Goal: Information Seeking & Learning: Learn about a topic

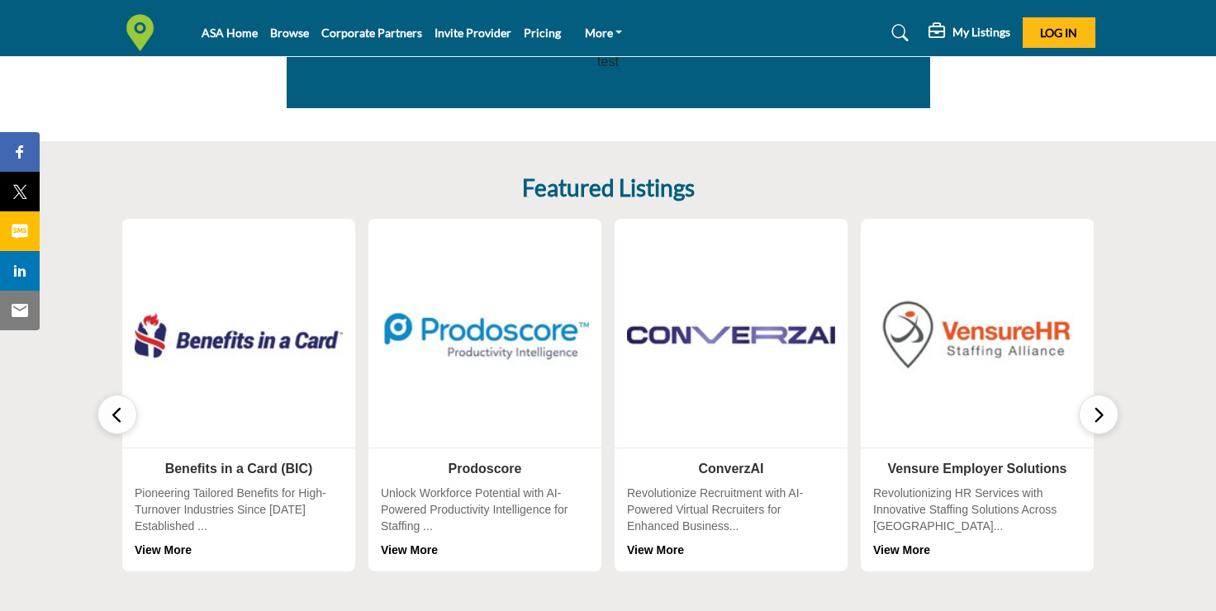
scroll to position [495, 0]
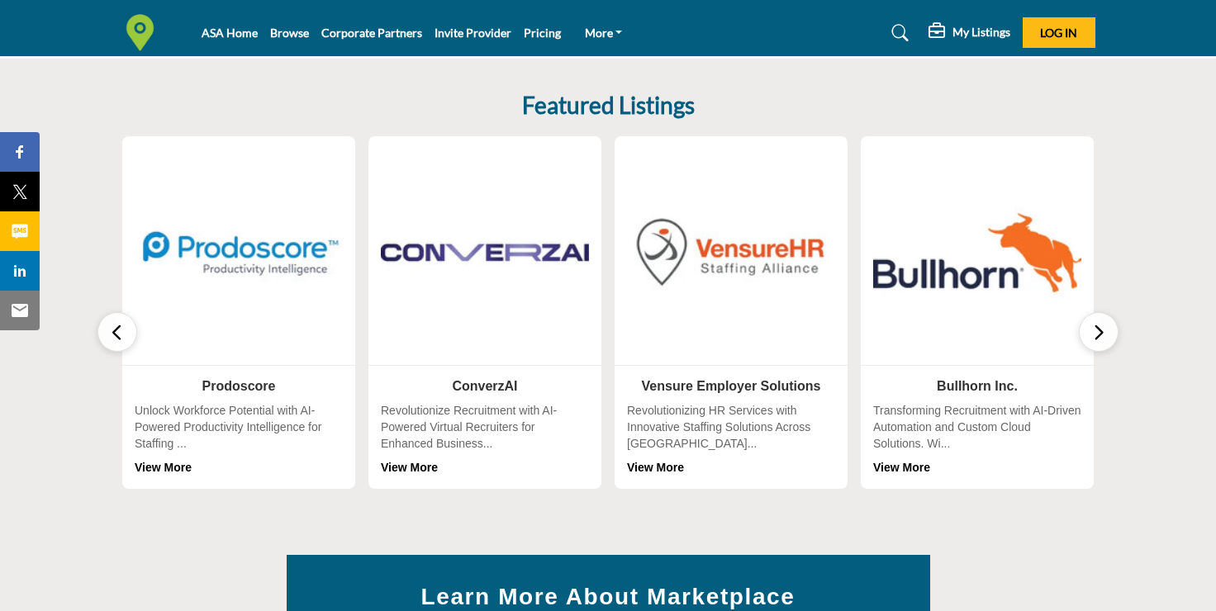
click at [105, 328] on button "button" at bounding box center [117, 332] width 40 height 40
click at [113, 335] on icon "button" at bounding box center [117, 332] width 13 height 21
click at [110, 337] on button "button" at bounding box center [117, 332] width 40 height 40
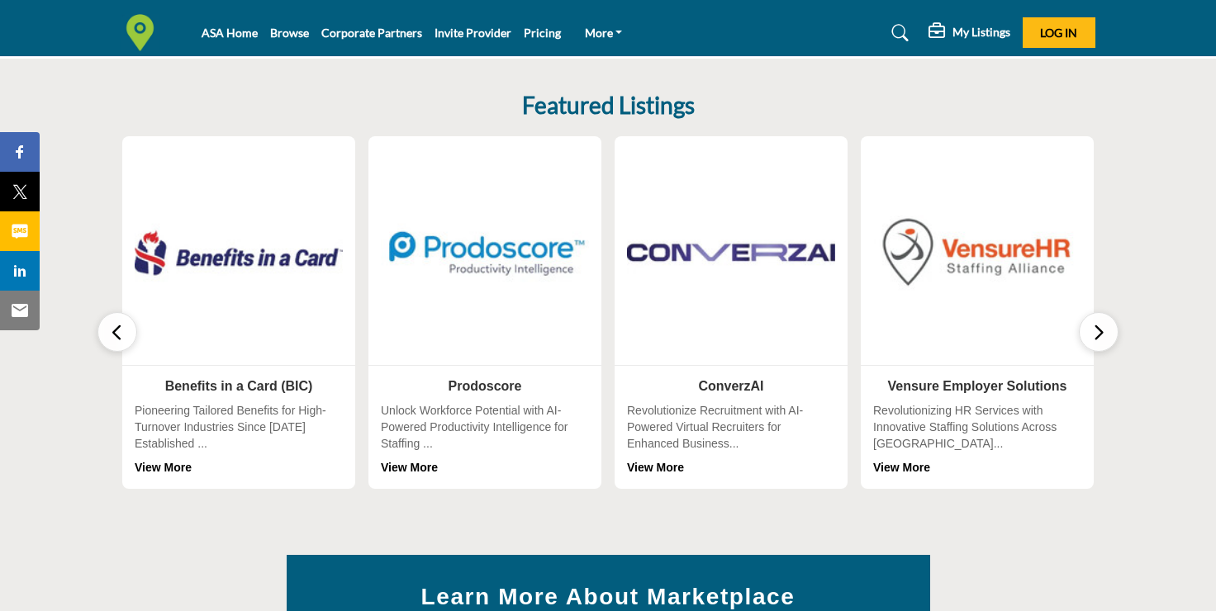
click at [173, 464] on link "View More" at bounding box center [163, 467] width 57 height 13
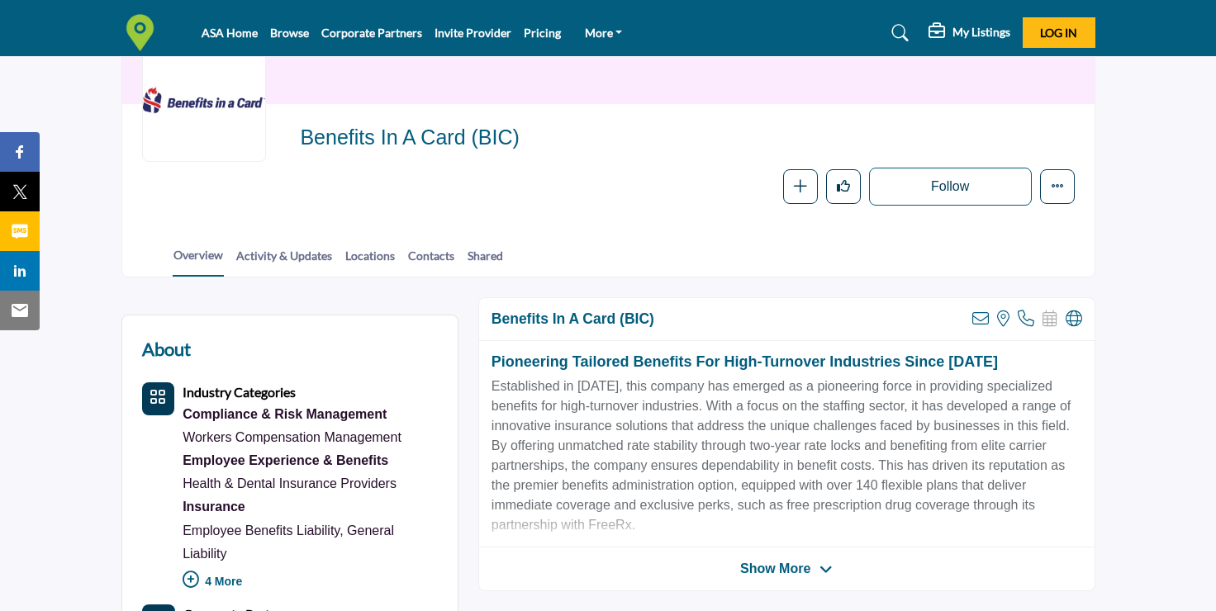
scroll to position [248, 0]
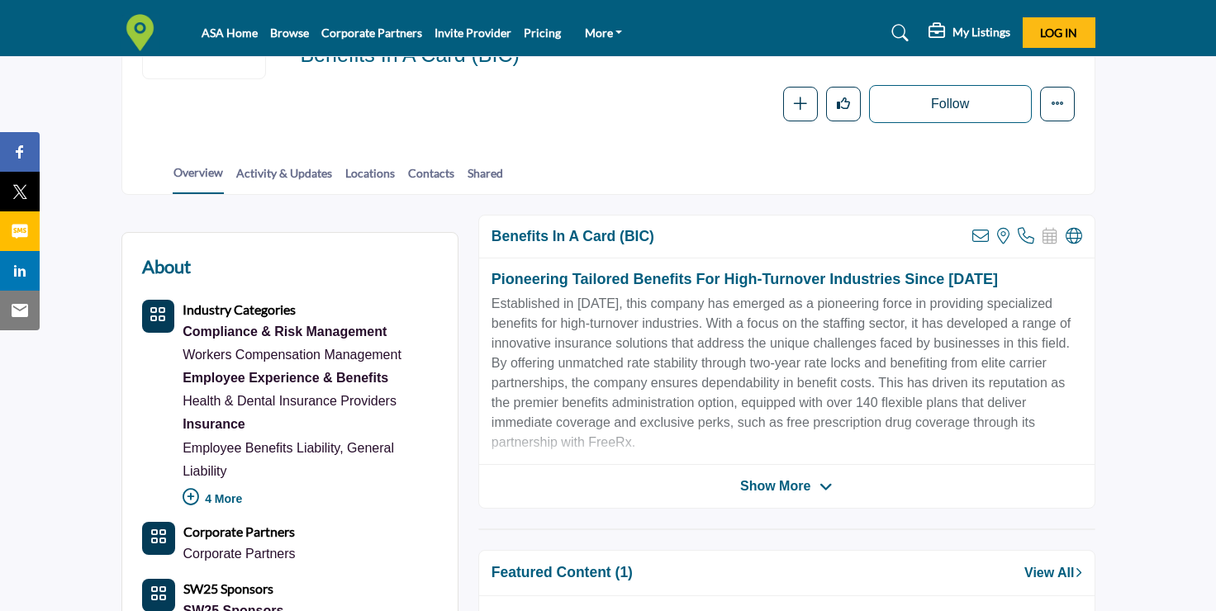
click at [769, 477] on span "Show More" at bounding box center [775, 486] width 70 height 20
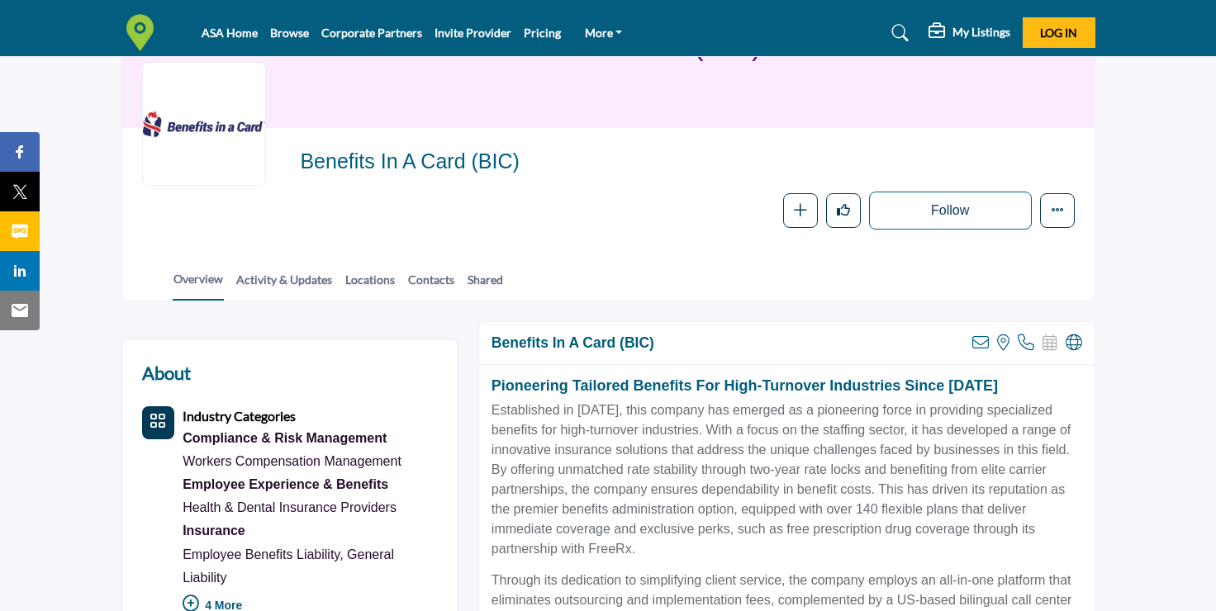
scroll to position [0, 0]
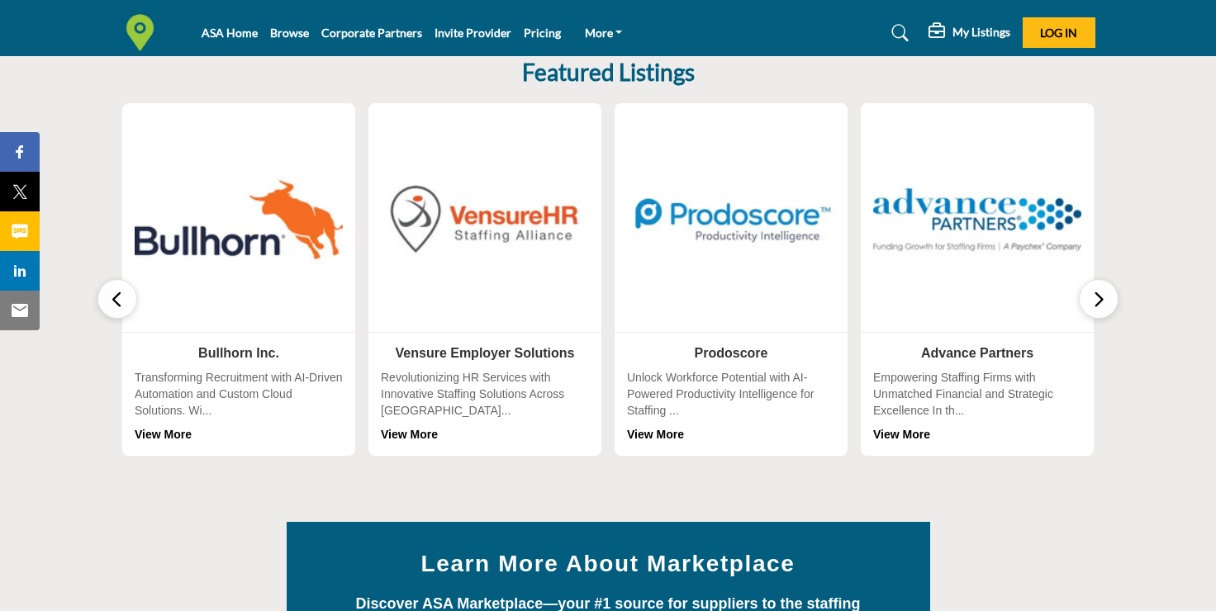
scroll to position [495, 0]
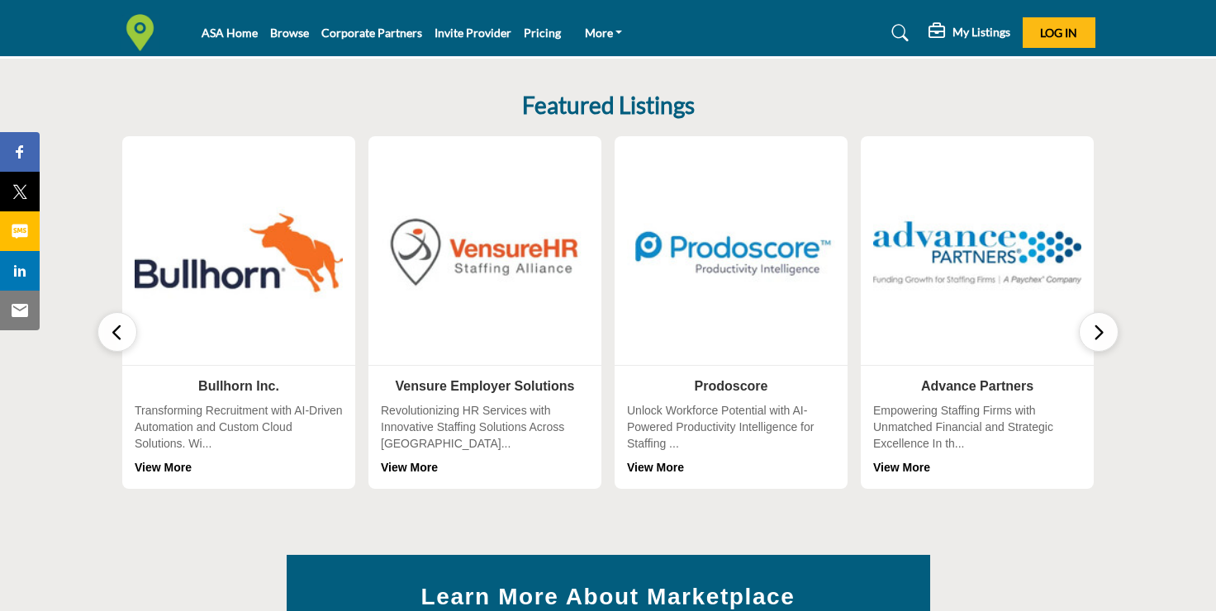
click at [1088, 335] on button "button" at bounding box center [1098, 332] width 40 height 40
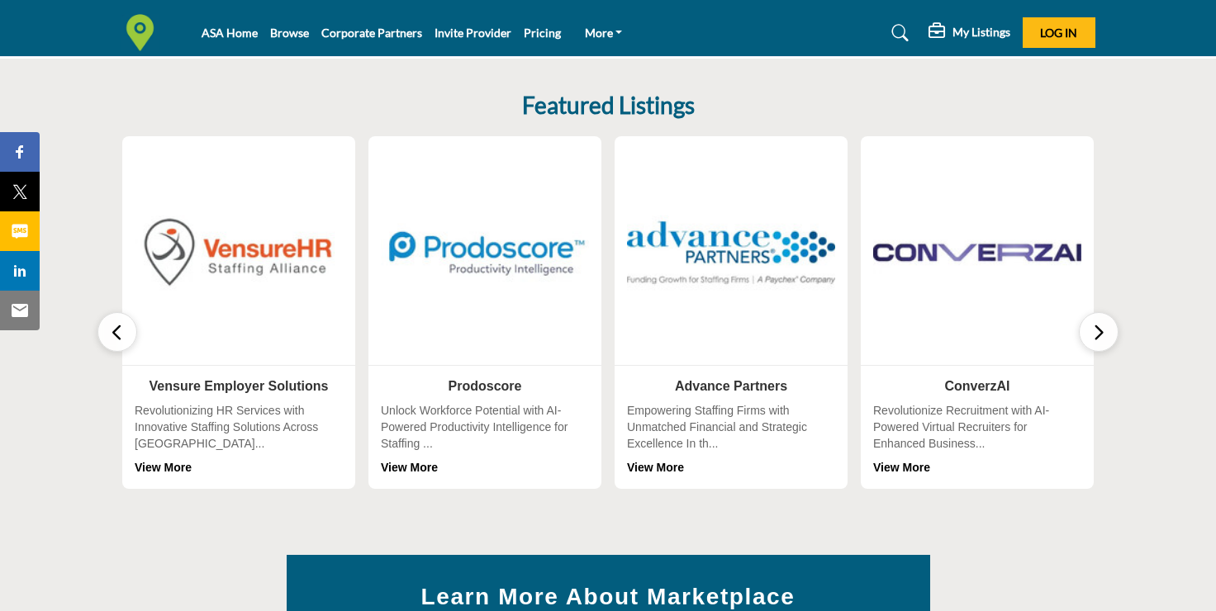
click at [1092, 334] on icon "button" at bounding box center [1098, 332] width 13 height 21
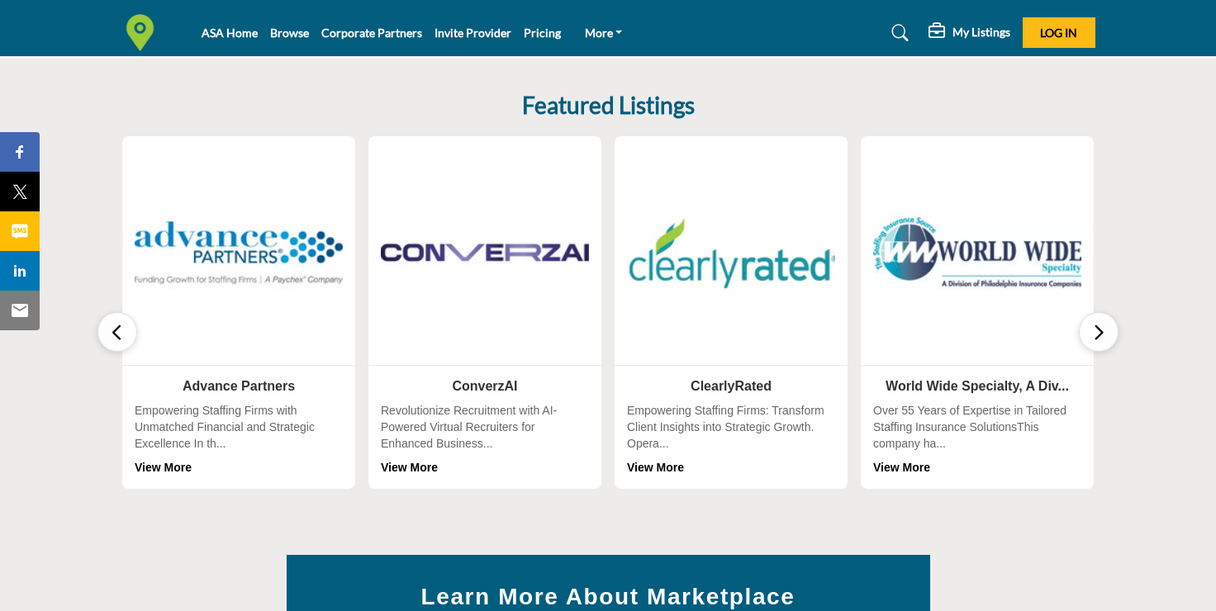
click at [1092, 334] on icon "button" at bounding box center [1098, 332] width 13 height 21
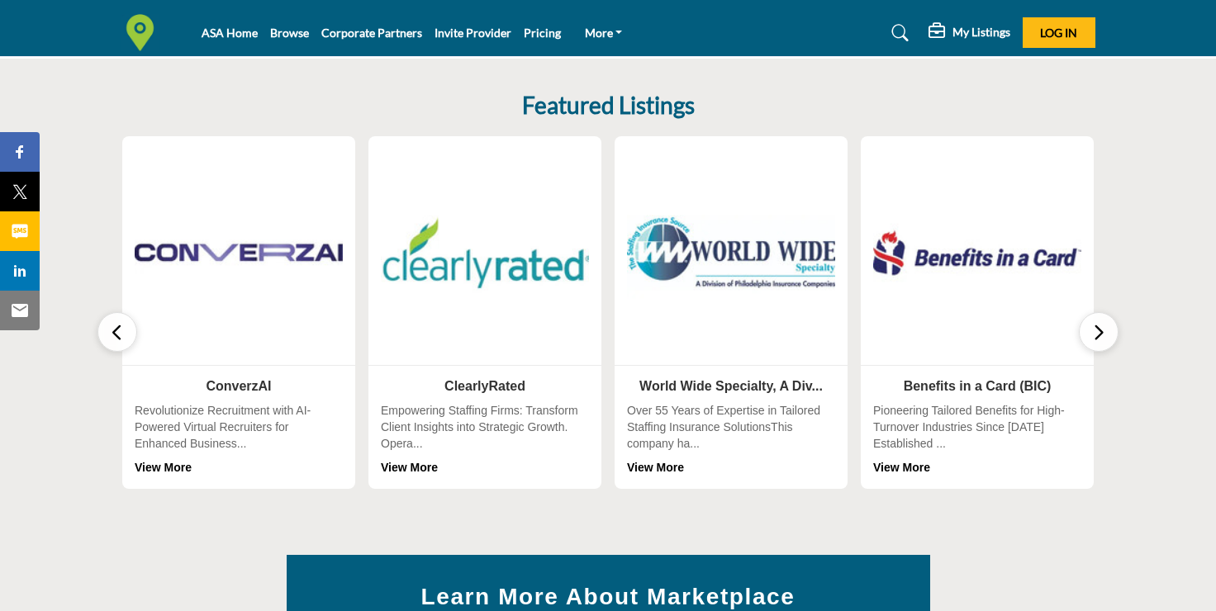
click at [1092, 334] on icon "button" at bounding box center [1098, 332] width 13 height 21
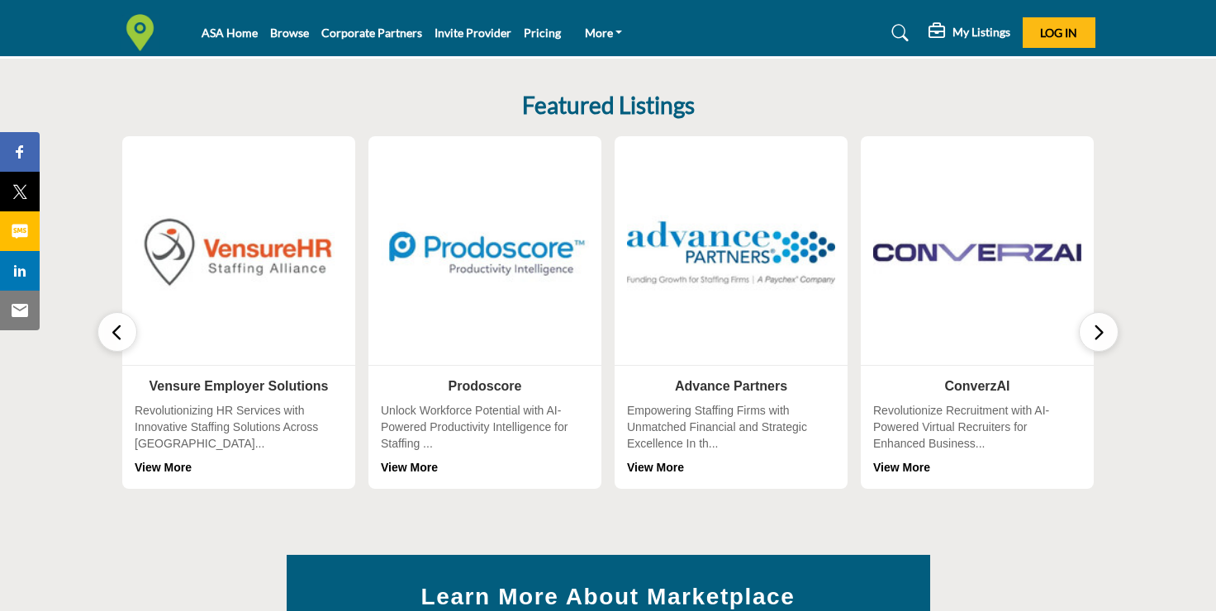
click at [121, 333] on icon "button" at bounding box center [117, 332] width 13 height 21
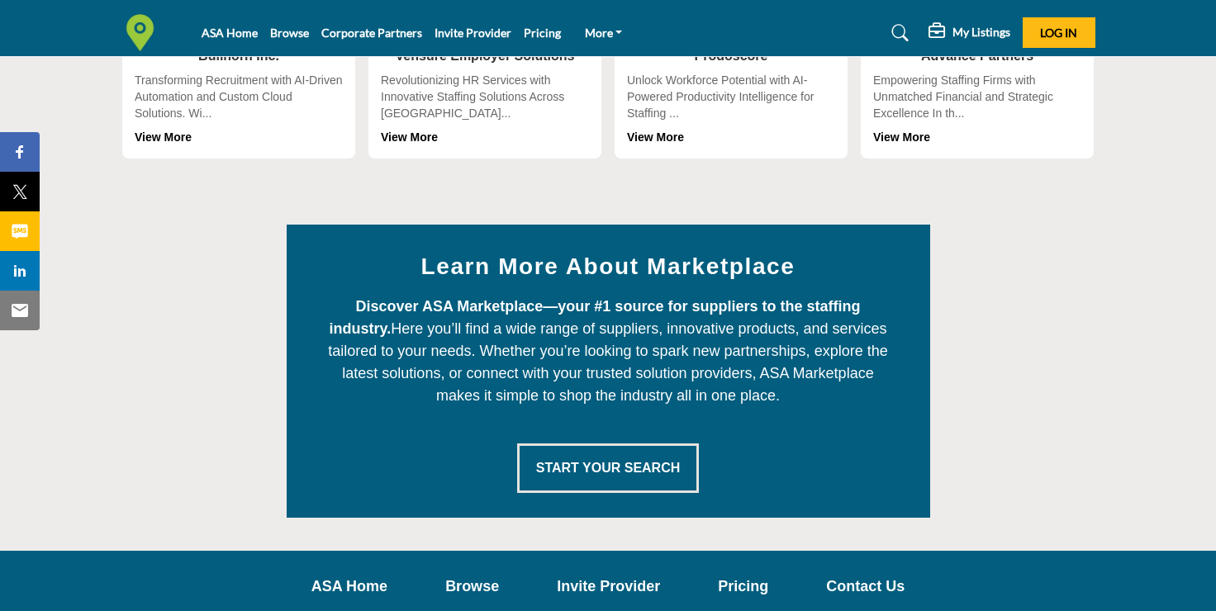
scroll to position [743, 0]
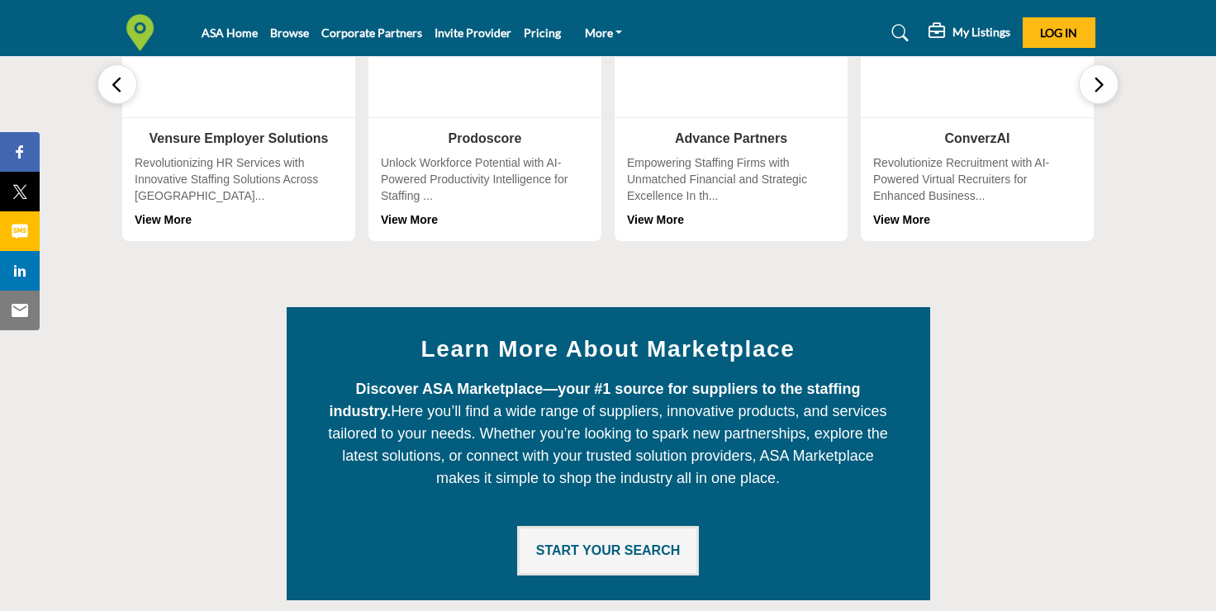
click at [613, 552] on span "Start Your Search" at bounding box center [608, 550] width 145 height 14
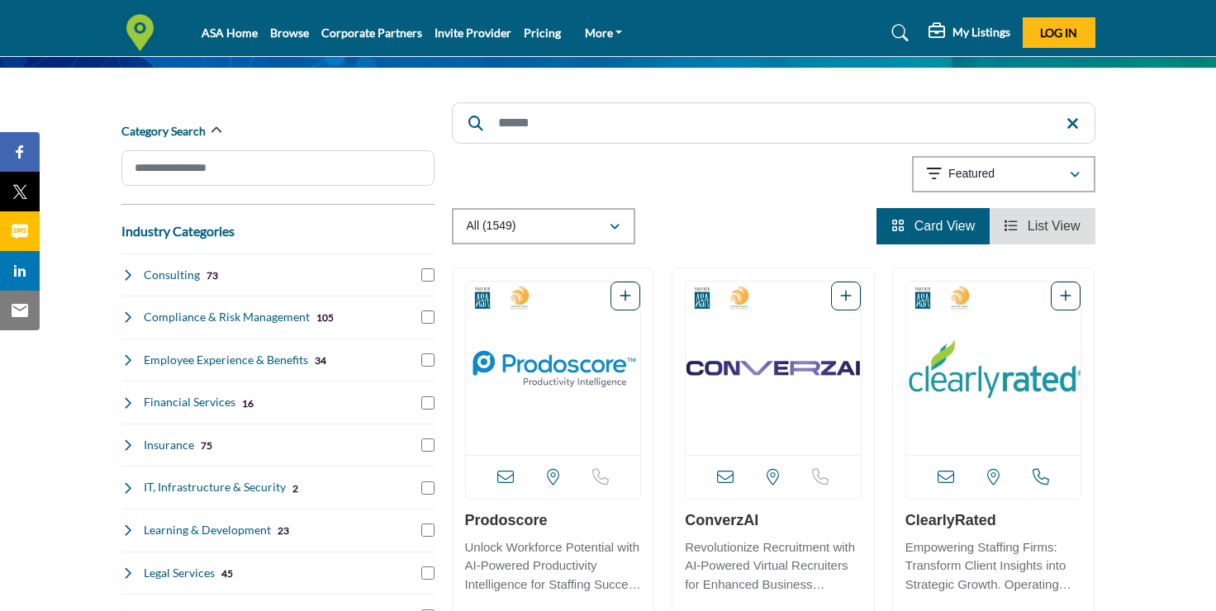
scroll to position [165, 0]
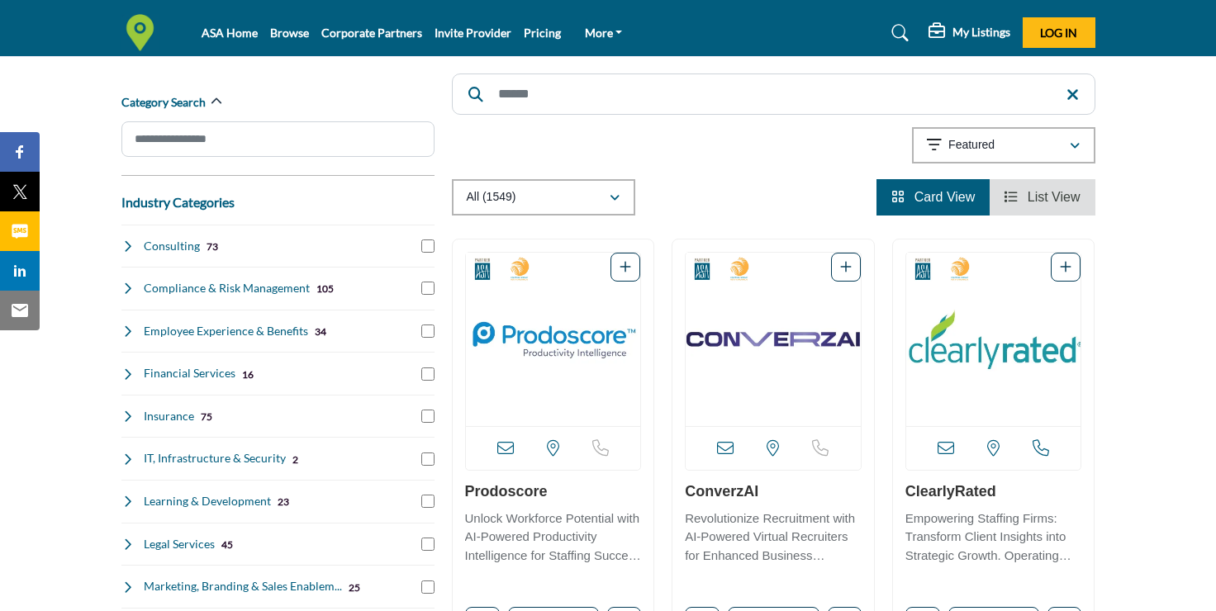
click at [173, 415] on h4 "Insurance" at bounding box center [169, 416] width 50 height 17
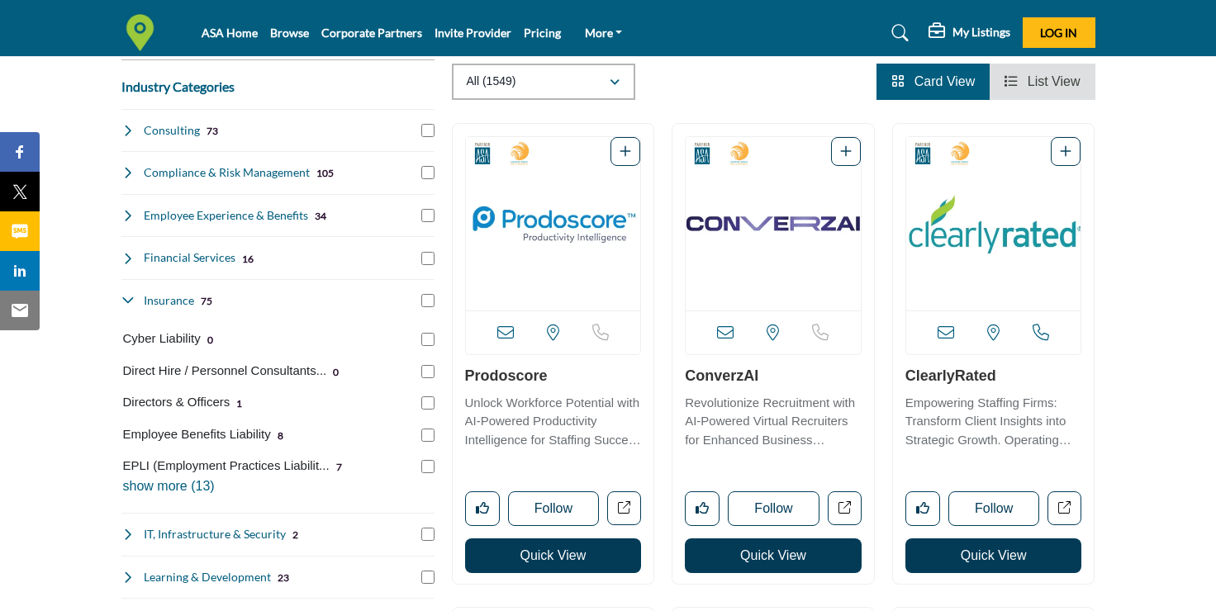
scroll to position [330, 0]
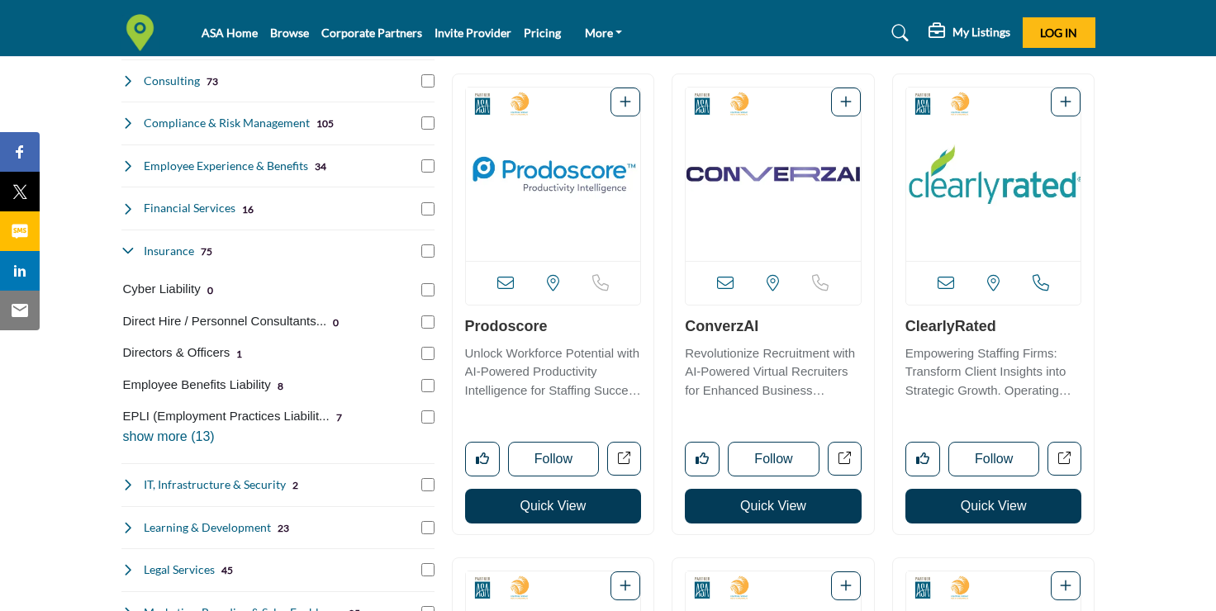
click at [169, 434] on p "show more (13)" at bounding box center [278, 437] width 311 height 20
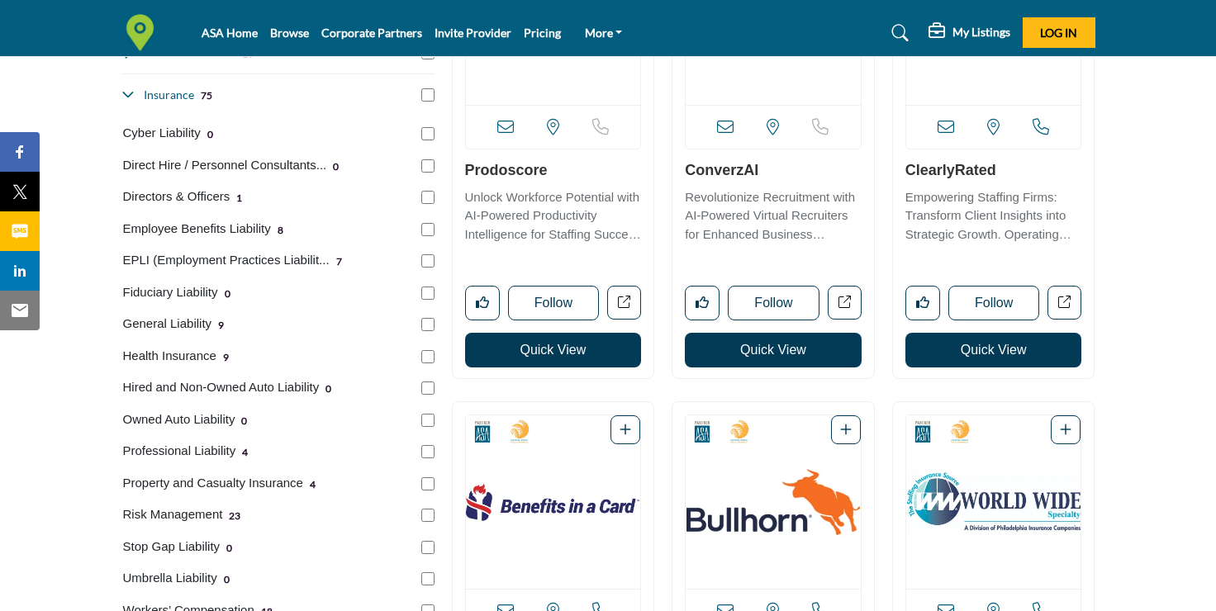
scroll to position [495, 0]
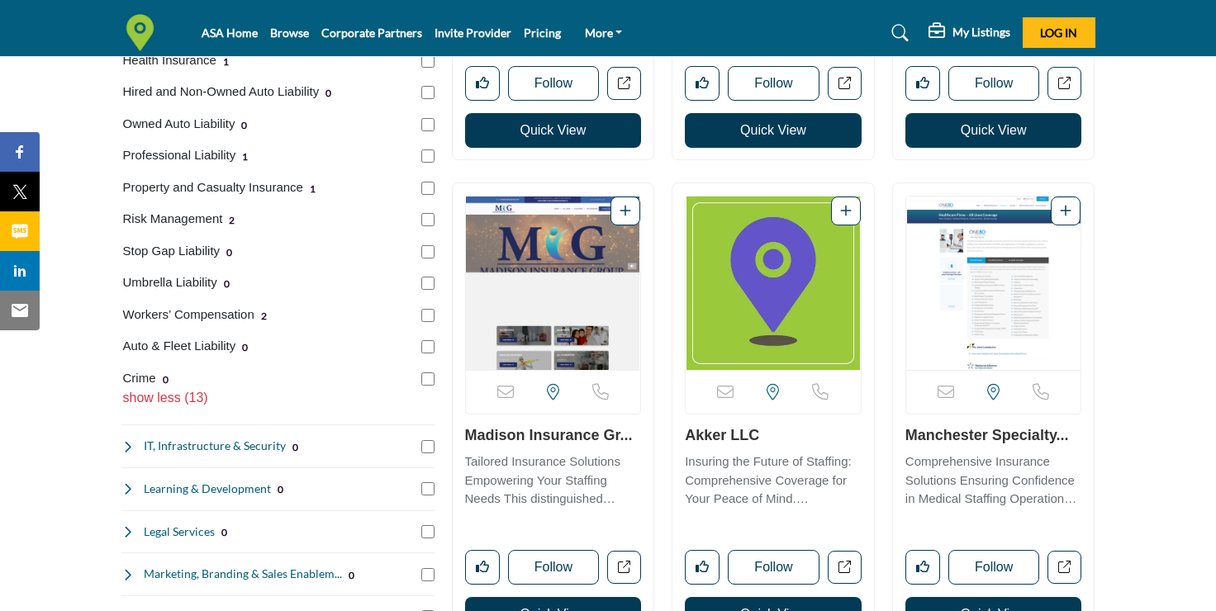
scroll to position [743, 0]
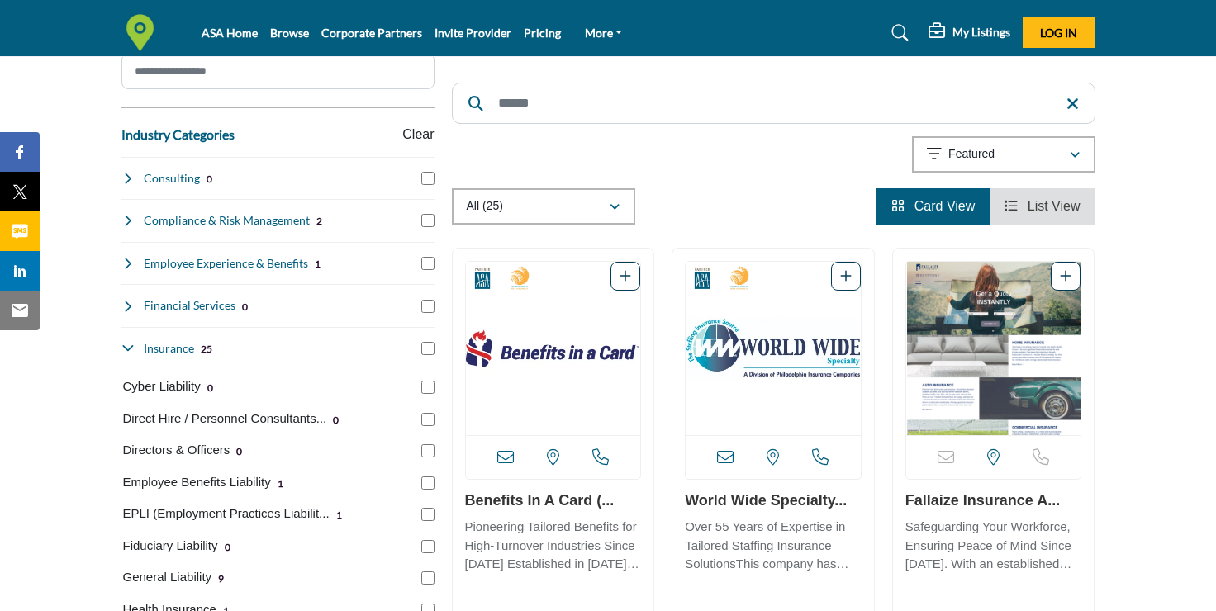
scroll to position [248, 0]
